Goal: Task Accomplishment & Management: Manage account settings

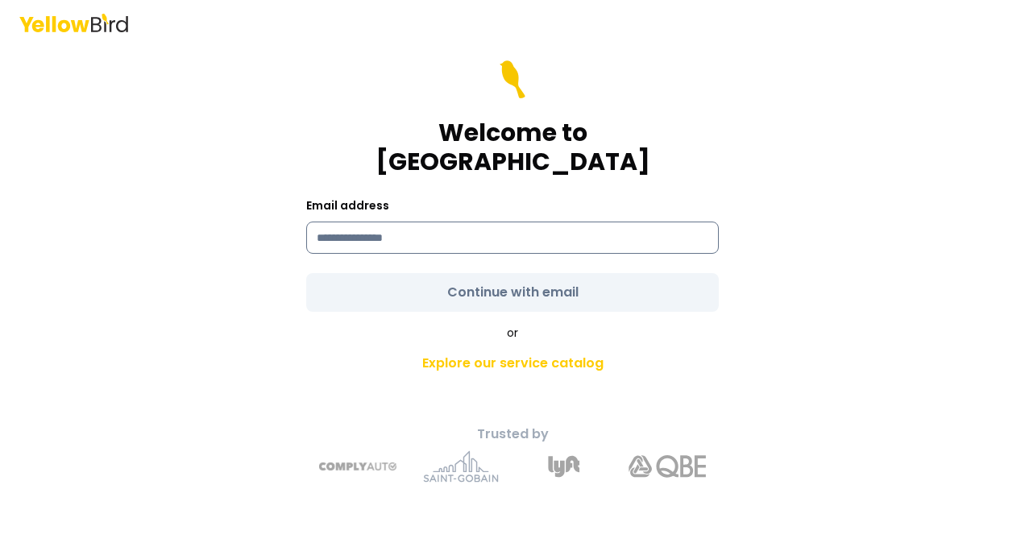
click at [427, 224] on input at bounding box center [512, 238] width 412 height 32
type input "**********"
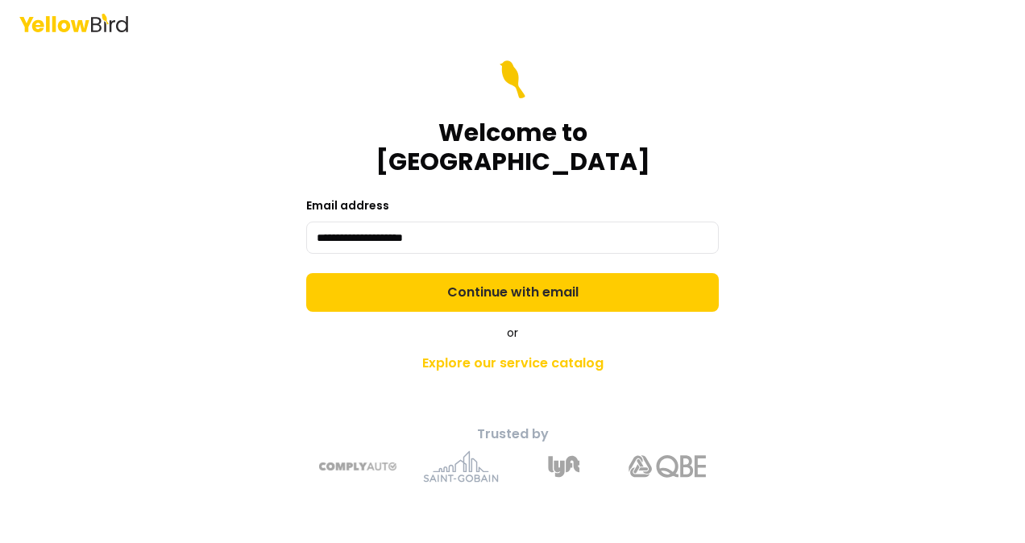
click at [518, 284] on form "**********" at bounding box center [512, 185] width 412 height 251
click at [518, 284] on button "Continue with email" at bounding box center [512, 292] width 412 height 39
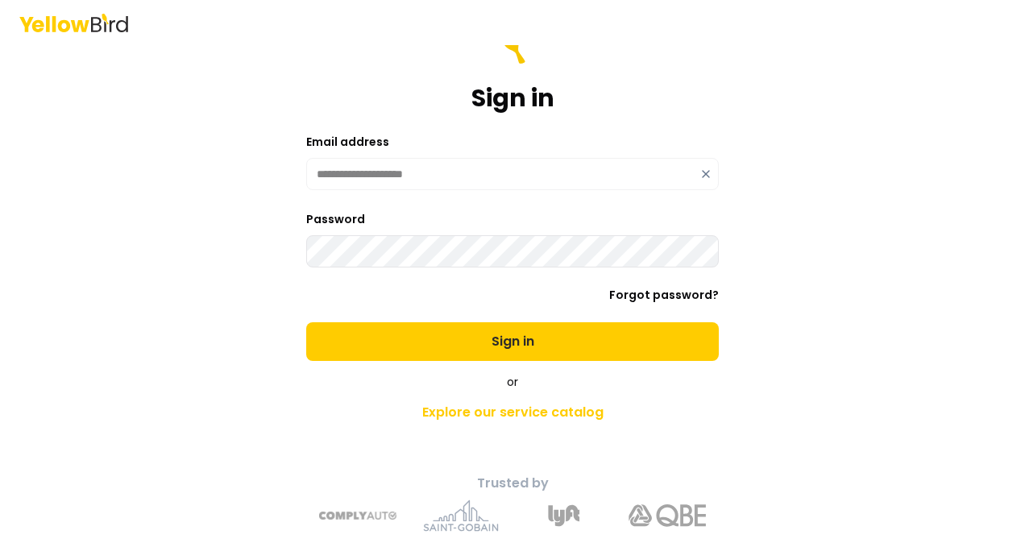
click at [306, 322] on button "Sign in" at bounding box center [512, 341] width 412 height 39
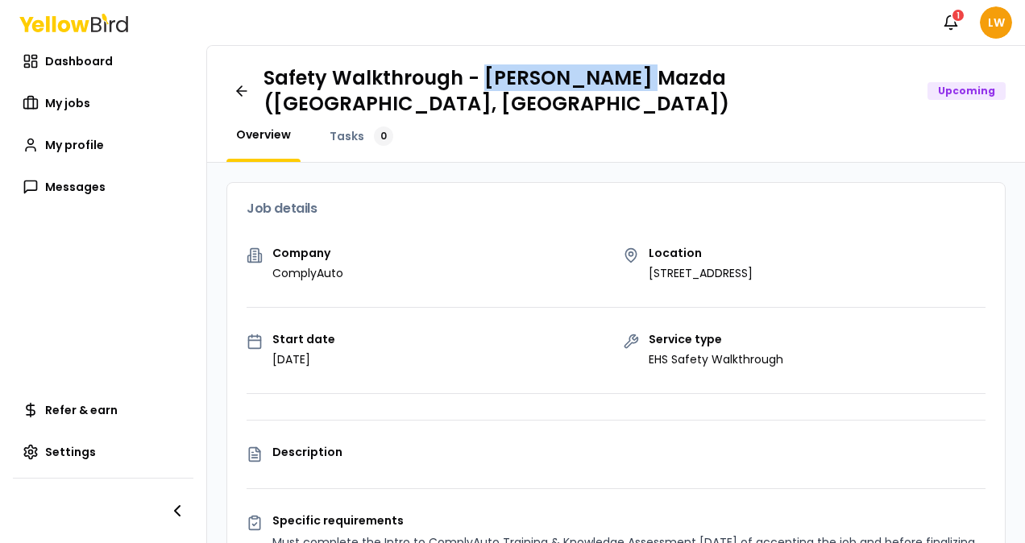
drag, startPoint x: 624, startPoint y: 85, endPoint x: 477, endPoint y: 74, distance: 147.8
click at [477, 74] on h1 "Safety Walkthrough - [PERSON_NAME] Mazda ([GEOGRAPHIC_DATA], [GEOGRAPHIC_DATA])" at bounding box center [588, 91] width 651 height 52
copy h1 "[PERSON_NAME]"
click at [81, 101] on span "My jobs" at bounding box center [67, 103] width 45 height 16
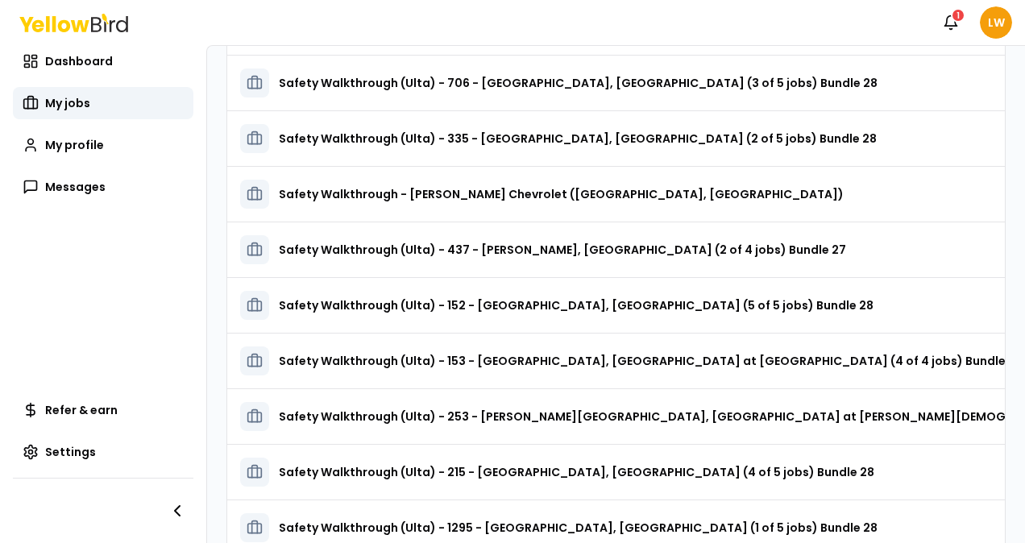
scroll to position [253, 0]
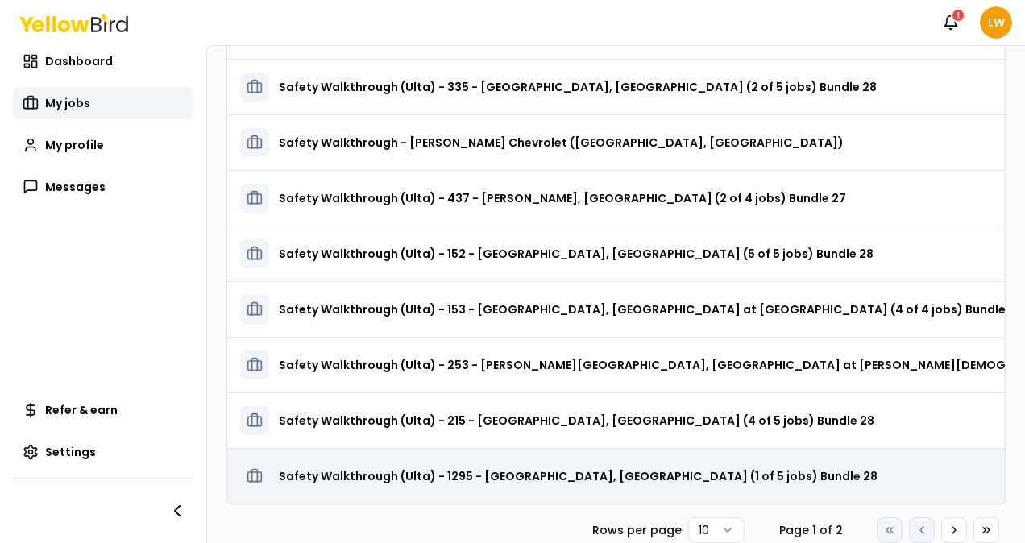
click at [540, 467] on h3 "Safety Walkthrough (Ulta) - 1295 - [GEOGRAPHIC_DATA], [GEOGRAPHIC_DATA] (1 of 5…" at bounding box center [578, 476] width 599 height 29
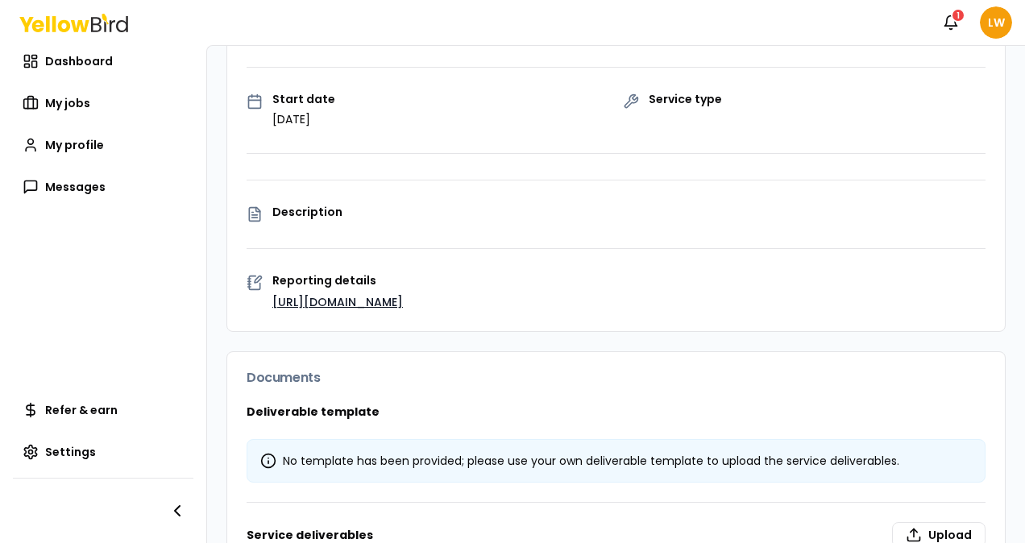
scroll to position [253, 0]
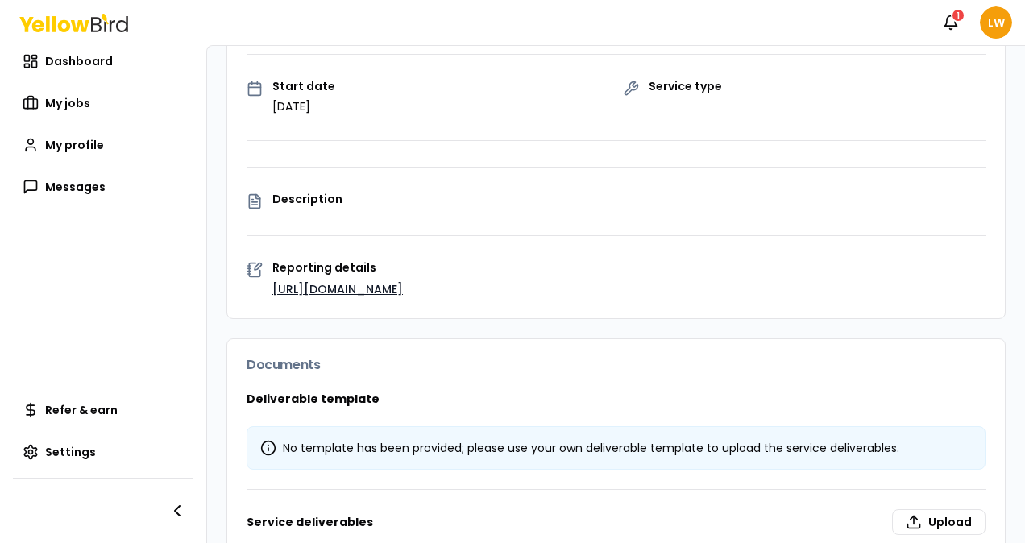
click at [335, 288] on link "[URL][DOMAIN_NAME]" at bounding box center [337, 289] width 130 height 16
